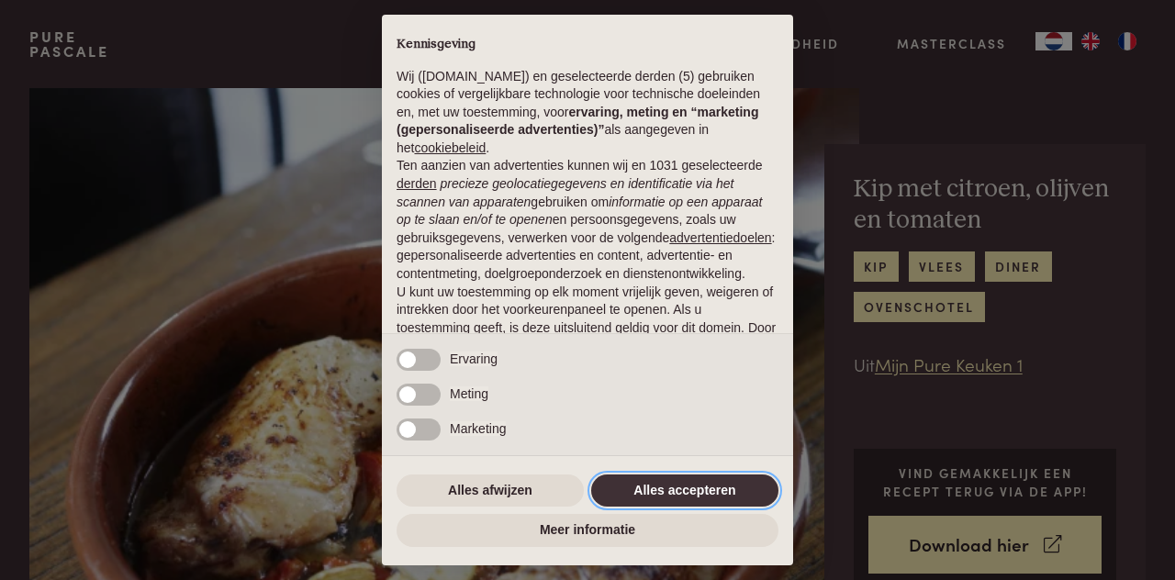
click at [656, 489] on button "Alles accepteren" at bounding box center [684, 491] width 187 height 33
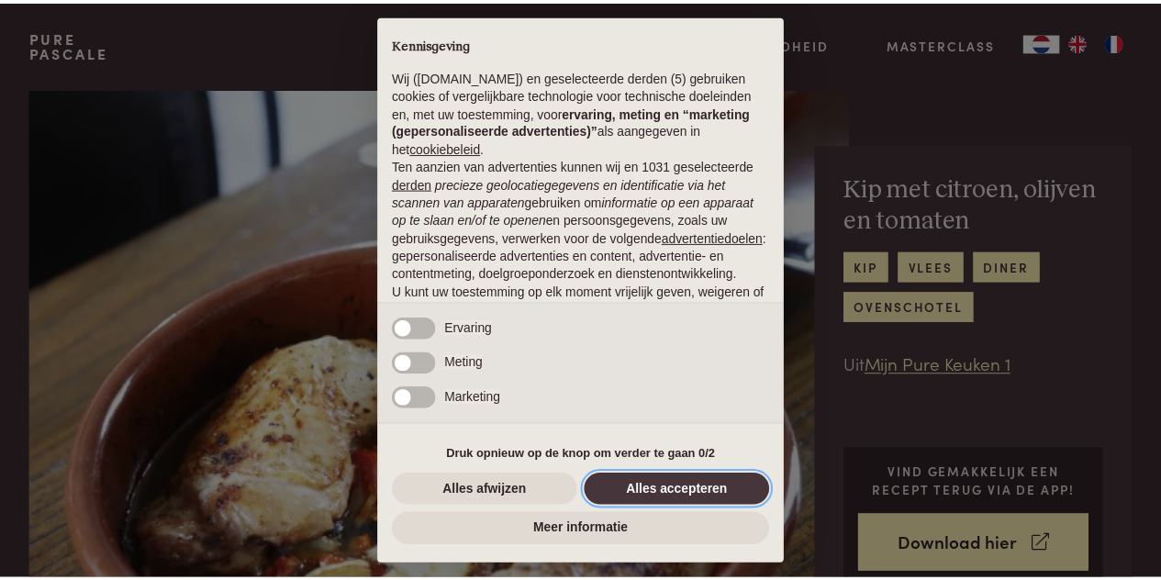
scroll to position [157, 0]
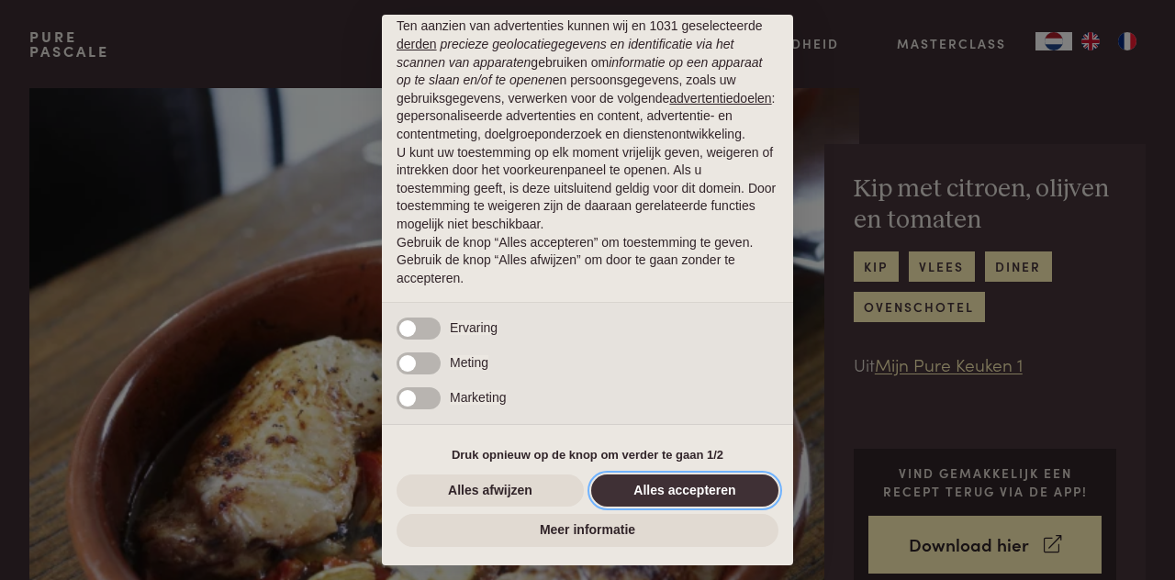
click at [678, 488] on button "Alles accepteren" at bounding box center [684, 491] width 187 height 33
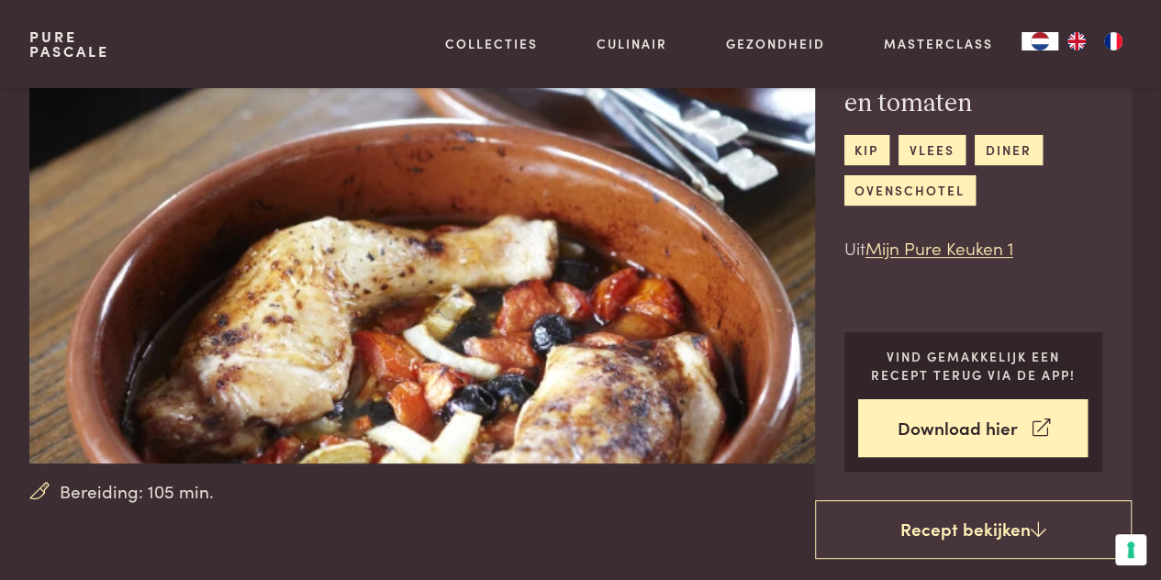
scroll to position [174, 0]
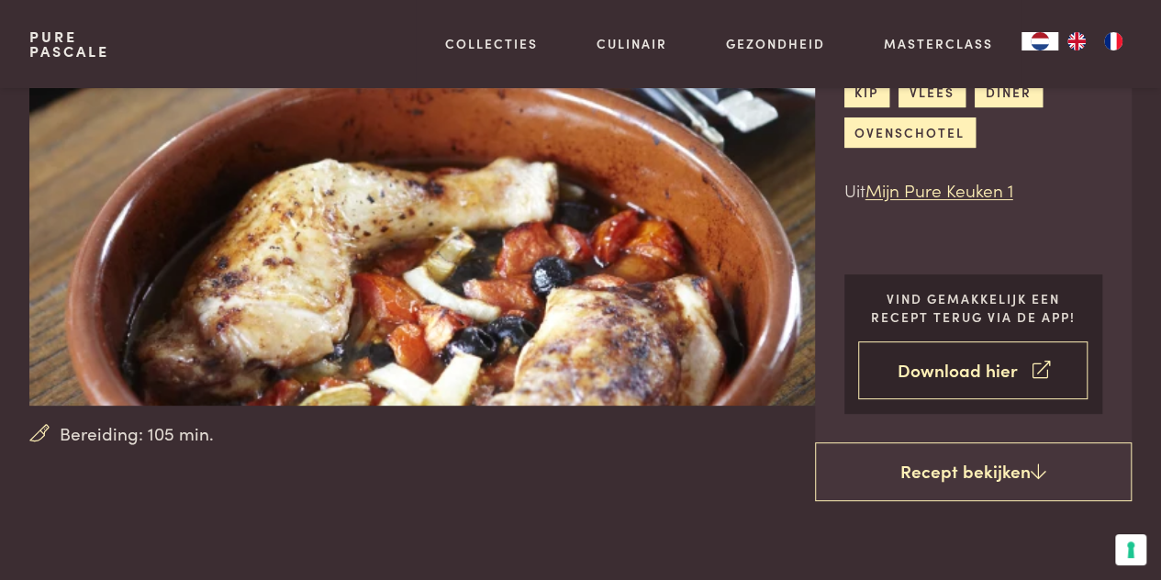
click at [955, 368] on link "Download hier" at bounding box center [973, 371] width 230 height 58
